Goal: Information Seeking & Learning: Learn about a topic

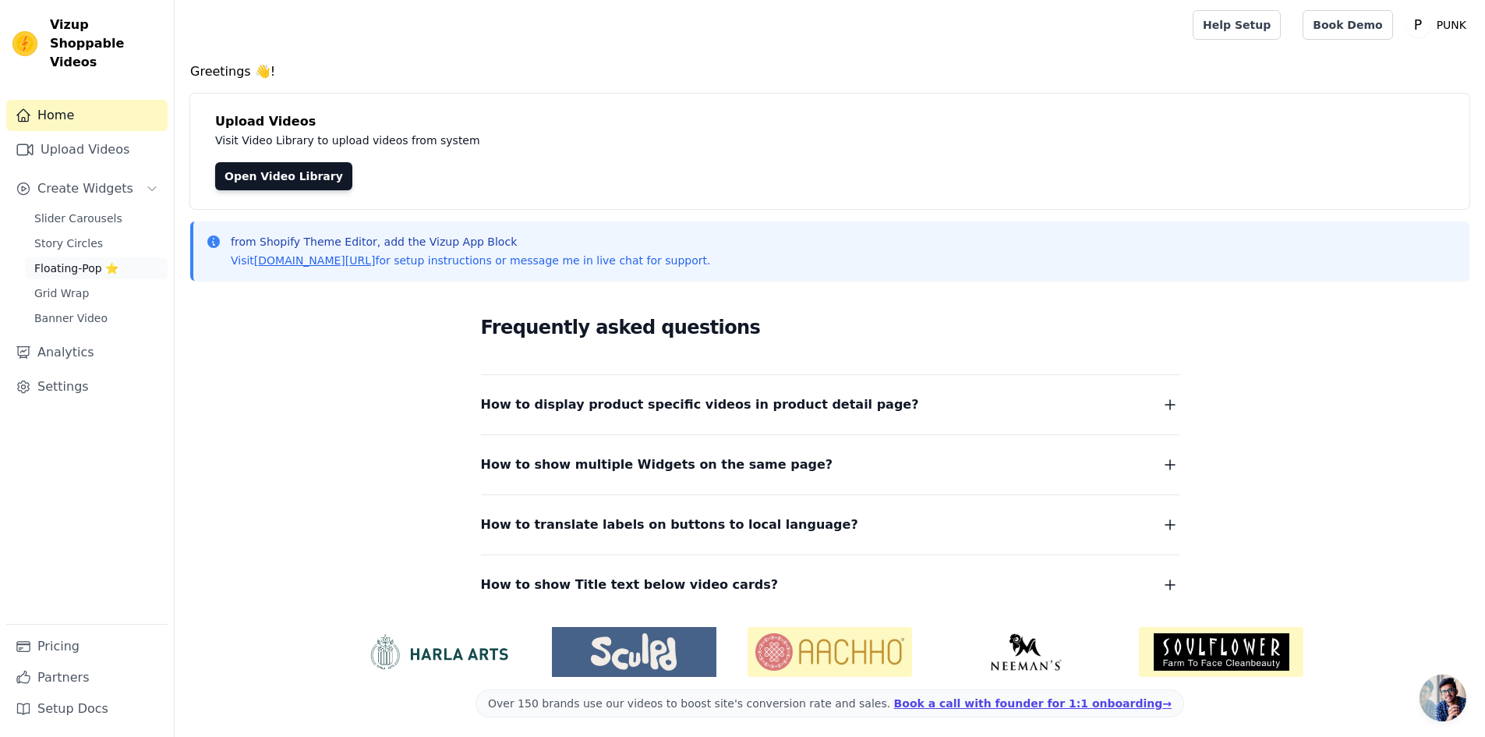
click at [70, 260] on span "Floating-Pop ⭐" at bounding box center [76, 268] width 84 height 16
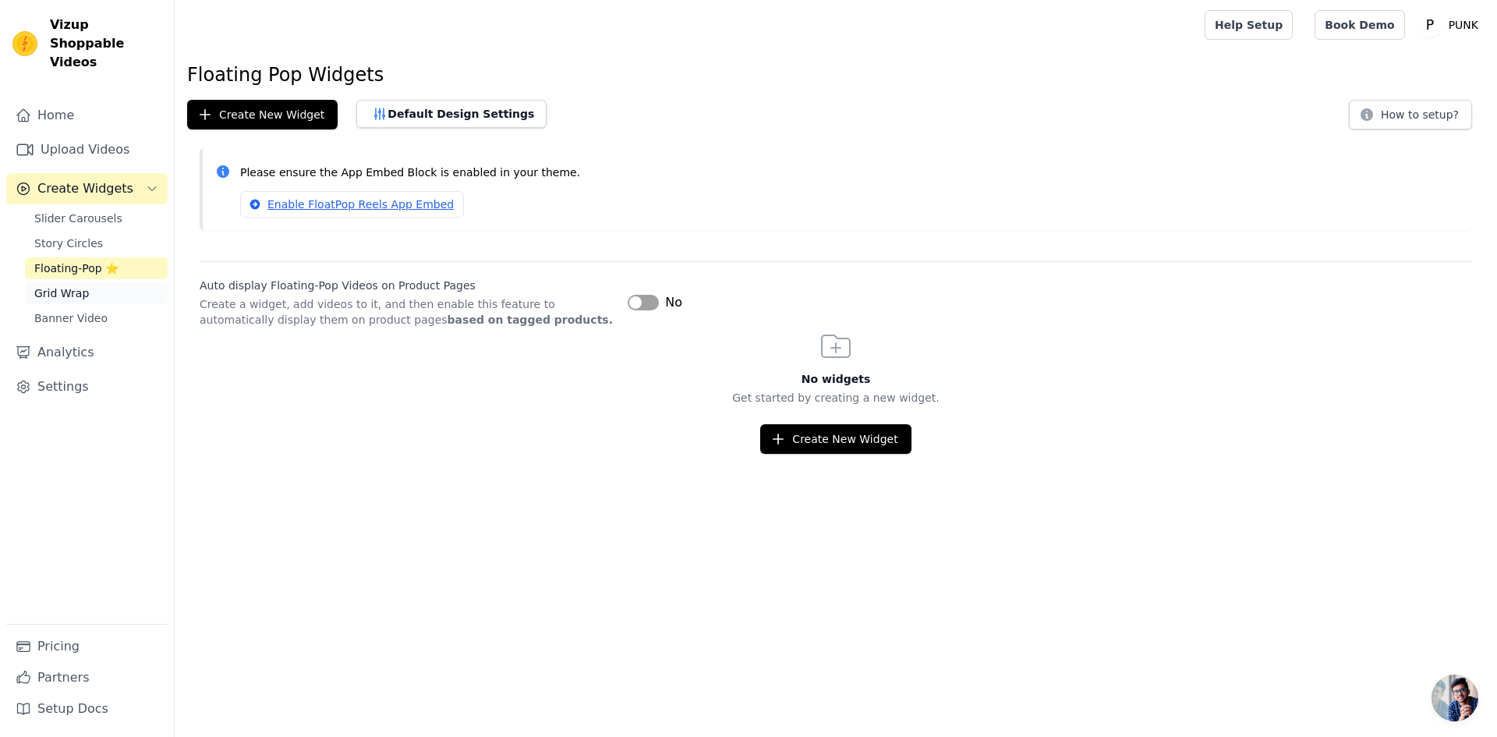
click at [57, 285] on span "Grid Wrap" at bounding box center [61, 293] width 55 height 16
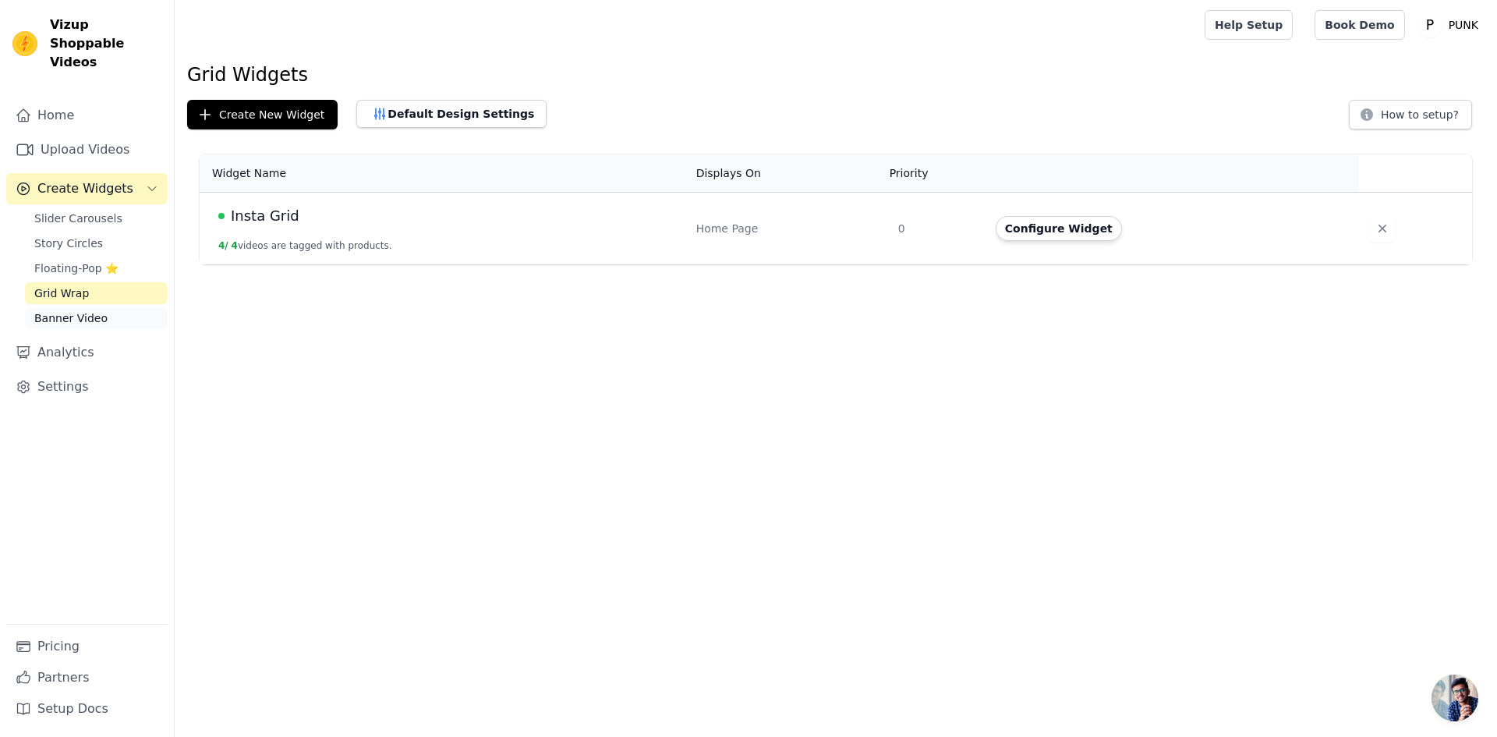
click at [67, 310] on span "Banner Video" at bounding box center [70, 318] width 73 height 16
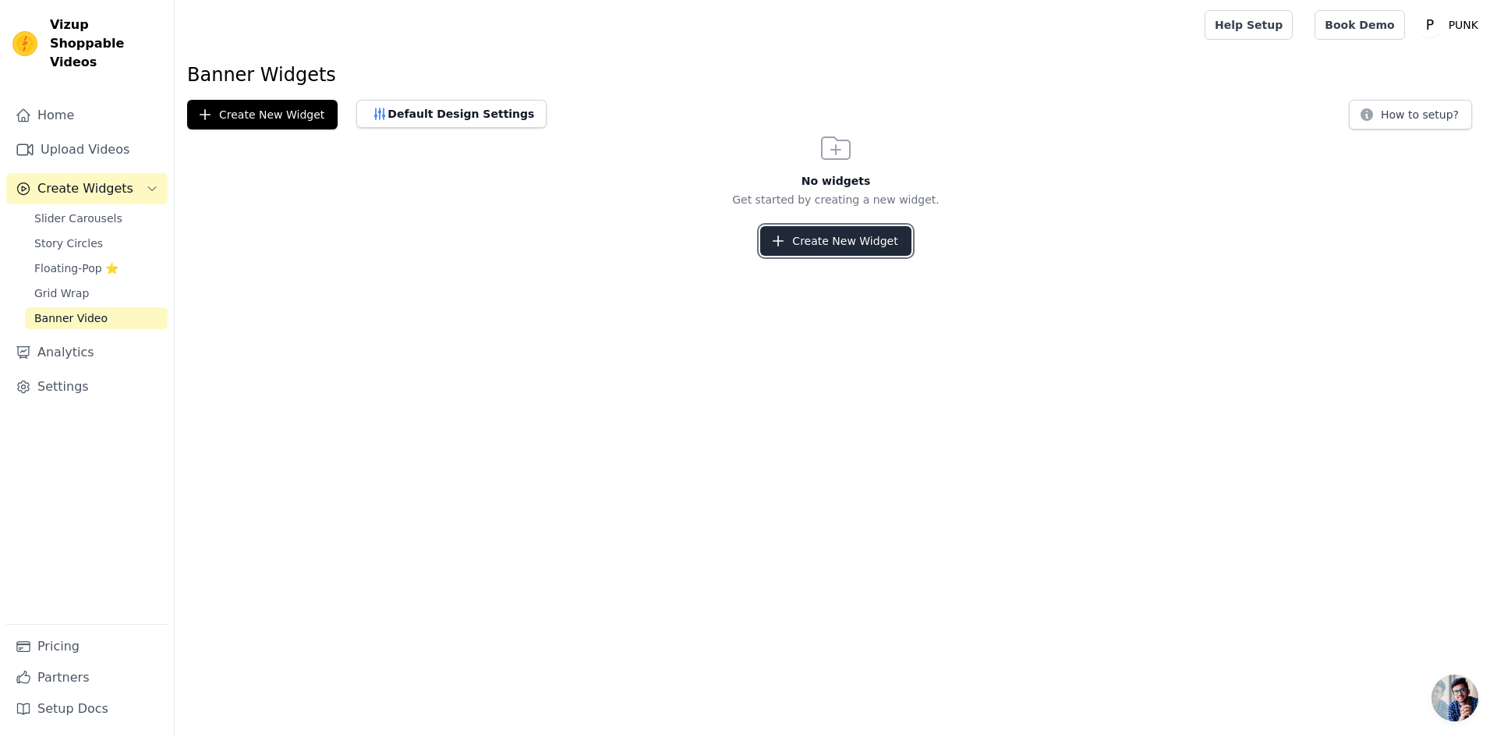
click at [855, 235] on button "Create New Widget" at bounding box center [835, 241] width 150 height 30
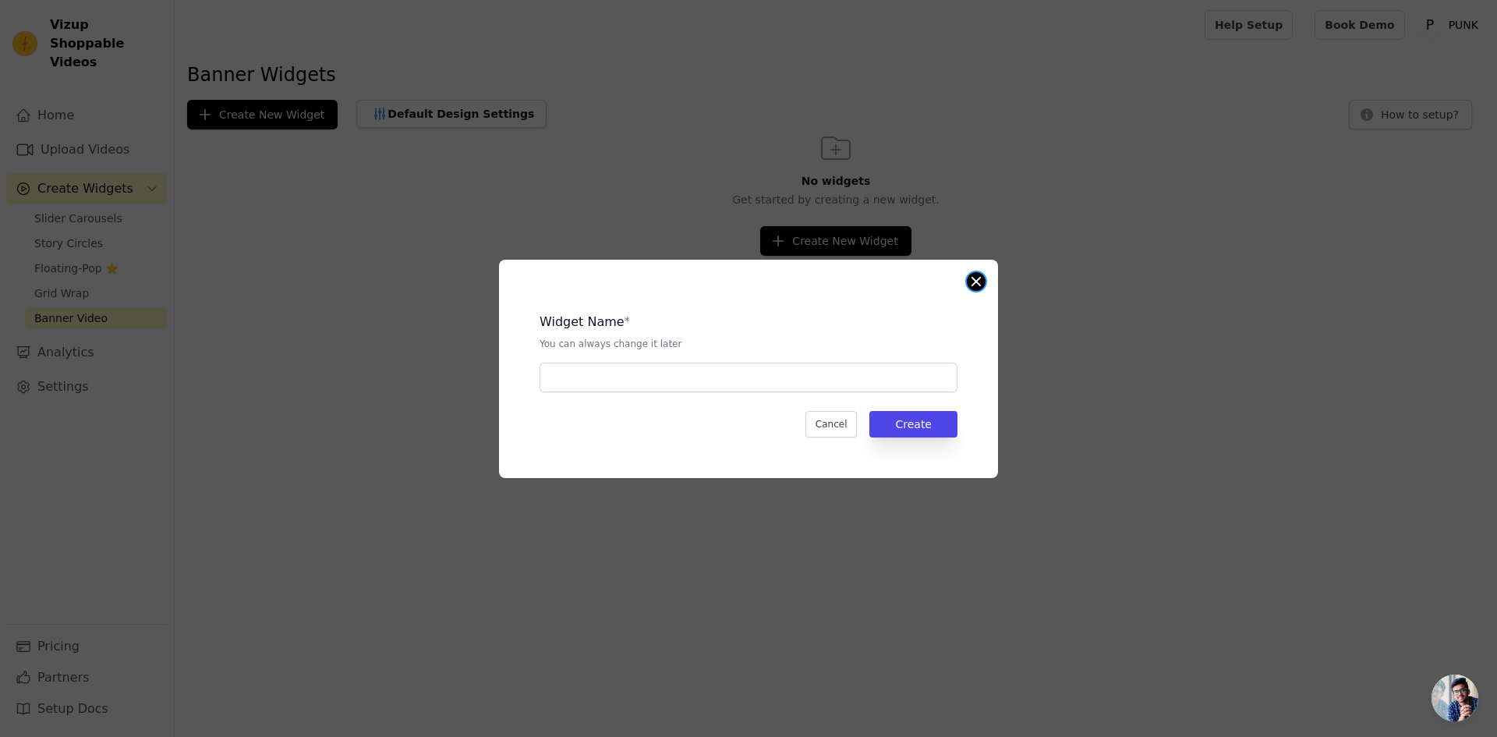
click at [978, 285] on button "Close modal" at bounding box center [976, 281] width 19 height 19
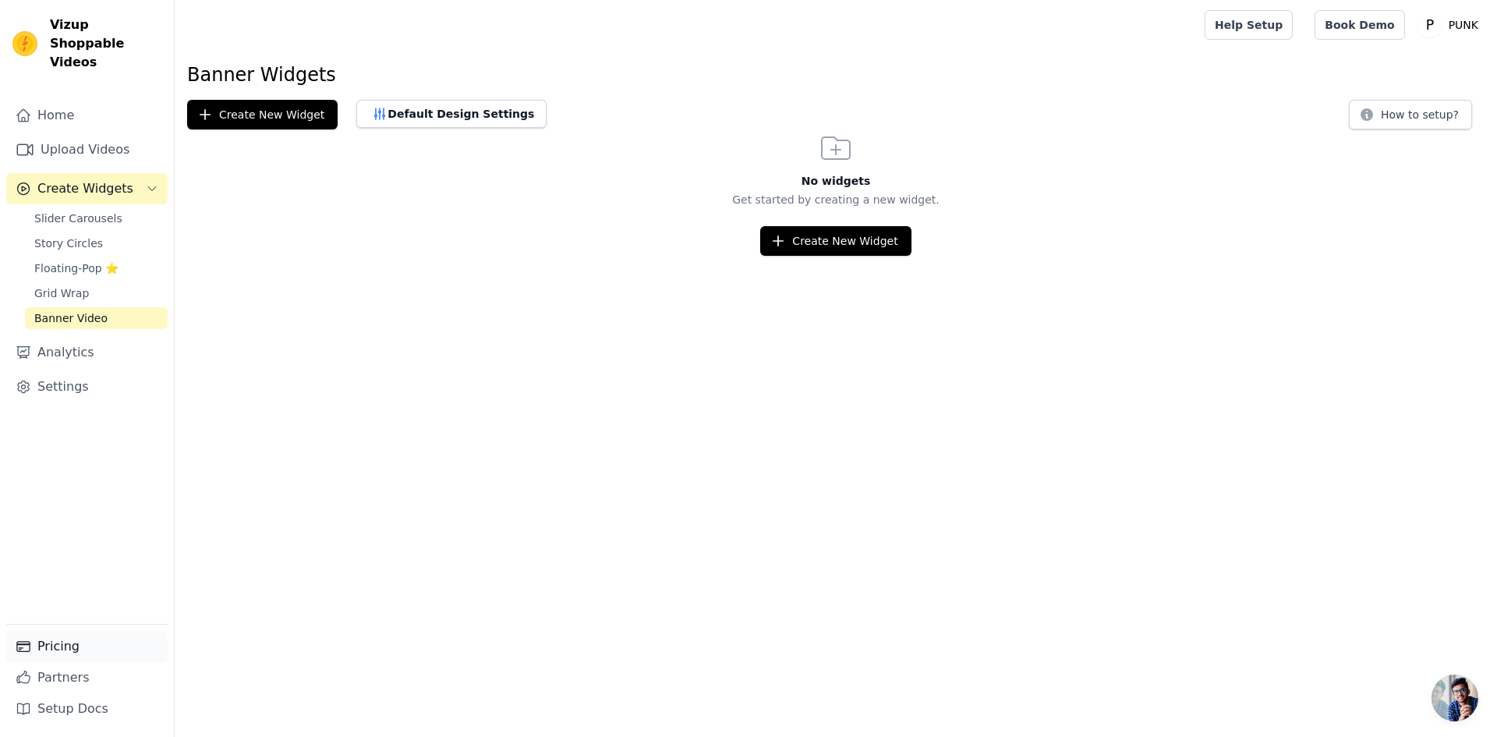
click at [51, 652] on link "Pricing" at bounding box center [86, 646] width 161 height 31
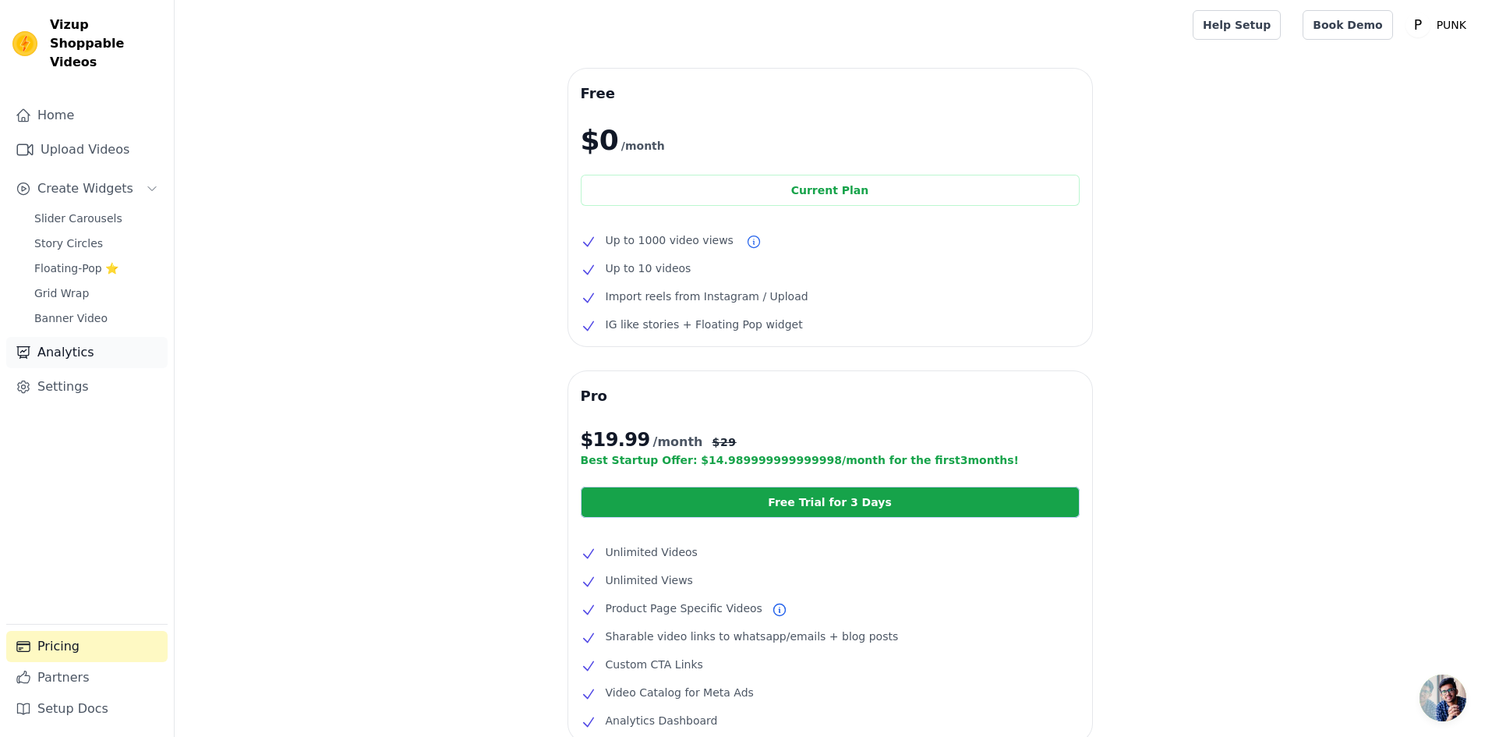
click at [72, 338] on link "Analytics" at bounding box center [86, 352] width 161 height 31
